Goal: Task Accomplishment & Management: Complete application form

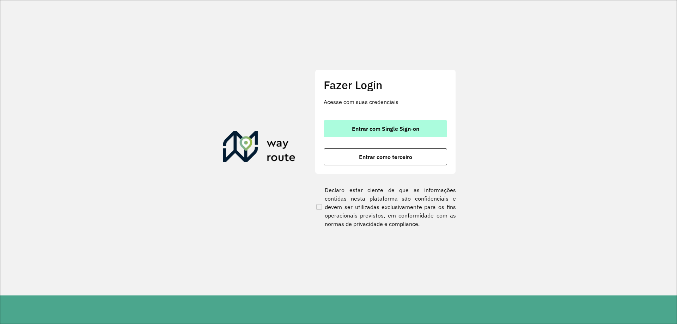
click at [404, 129] on span "Entrar com Single Sign-on" at bounding box center [385, 129] width 67 height 6
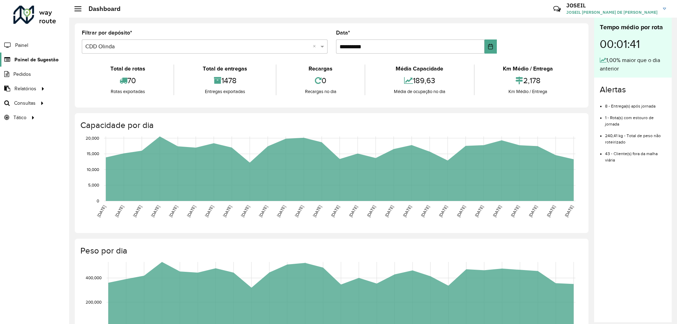
click at [30, 62] on span "Painel de Sugestão" at bounding box center [36, 59] width 44 height 7
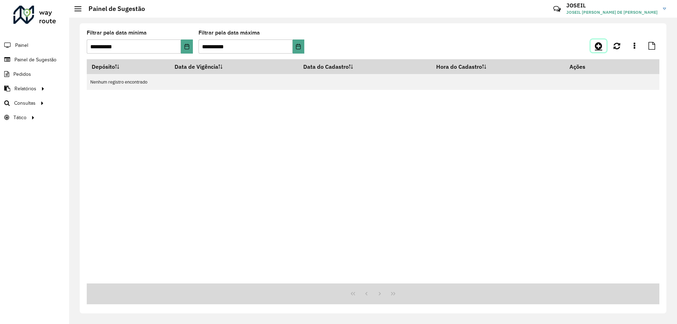
click at [599, 48] on icon at bounding box center [598, 46] width 7 height 8
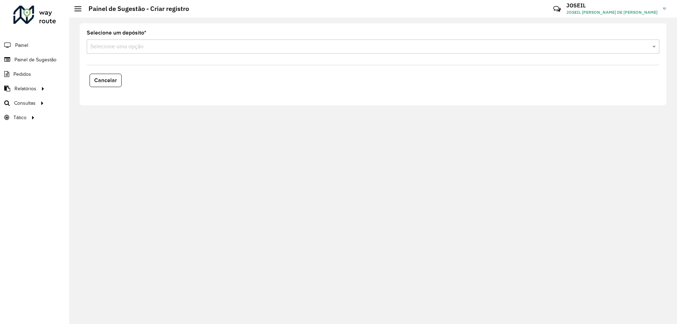
click at [122, 44] on input "text" at bounding box center [365, 47] width 551 height 8
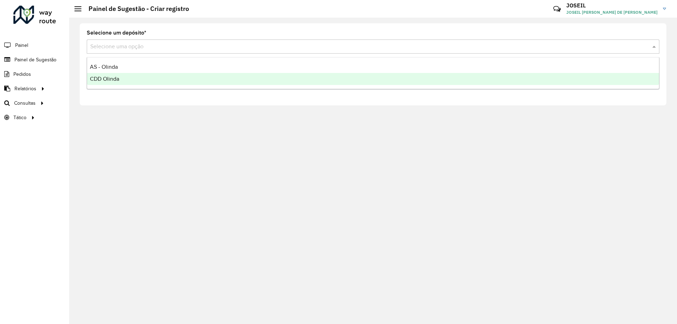
click at [110, 79] on span "CDD Olinda" at bounding box center [104, 79] width 29 height 6
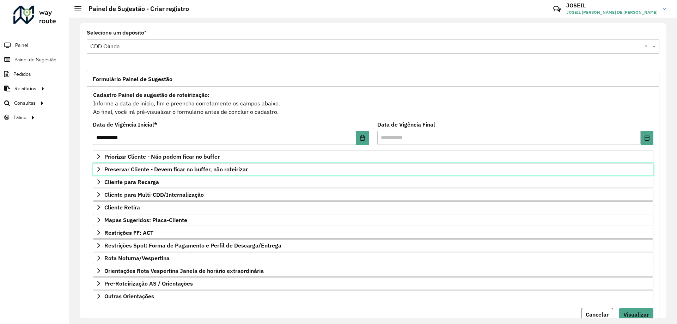
click at [144, 170] on span "Preservar Cliente - Devem ficar no buffer, não roteirizar" at bounding box center [176, 169] width 144 height 6
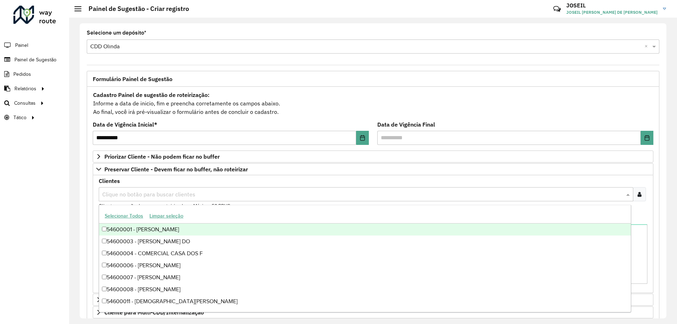
click at [160, 193] on input "text" at bounding box center [362, 194] width 524 height 8
type input "*****"
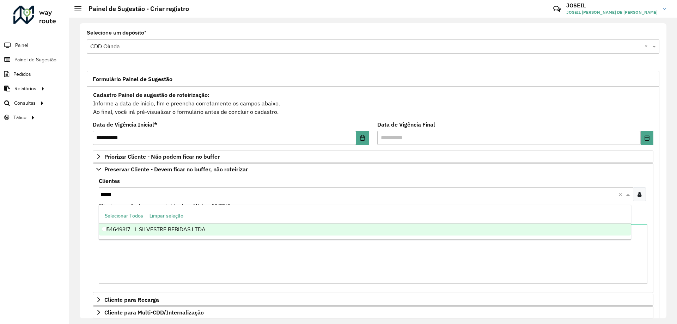
click at [144, 231] on div "54649317 - L SILVESTRE BEBIDAS LTDA" at bounding box center [365, 230] width 532 height 12
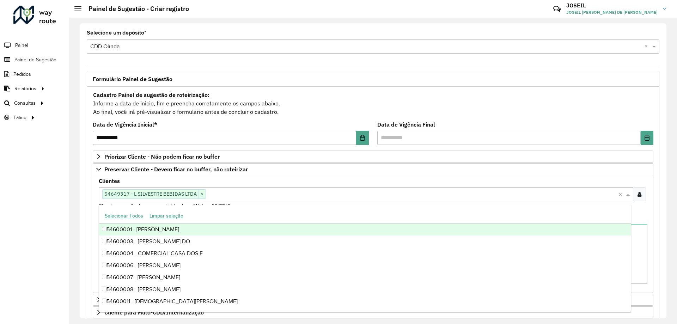
scroll to position [145, 0]
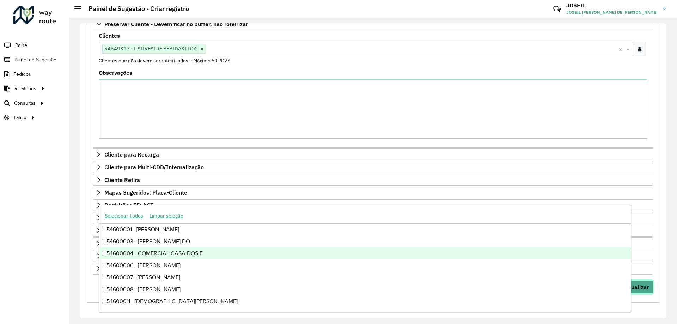
click at [643, 292] on button "Visualizar" at bounding box center [636, 286] width 35 height 13
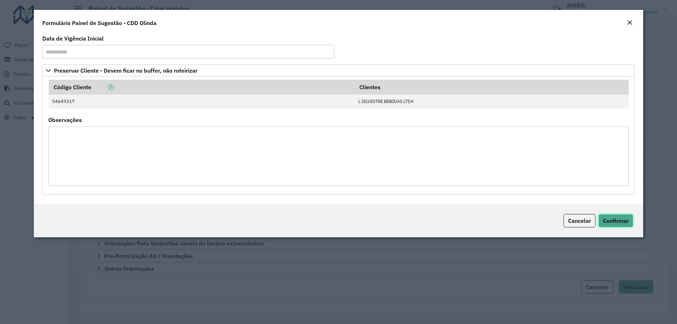
click at [607, 214] on button "Confirmar" at bounding box center [615, 220] width 35 height 13
